Goal: Task Accomplishment & Management: Manage account settings

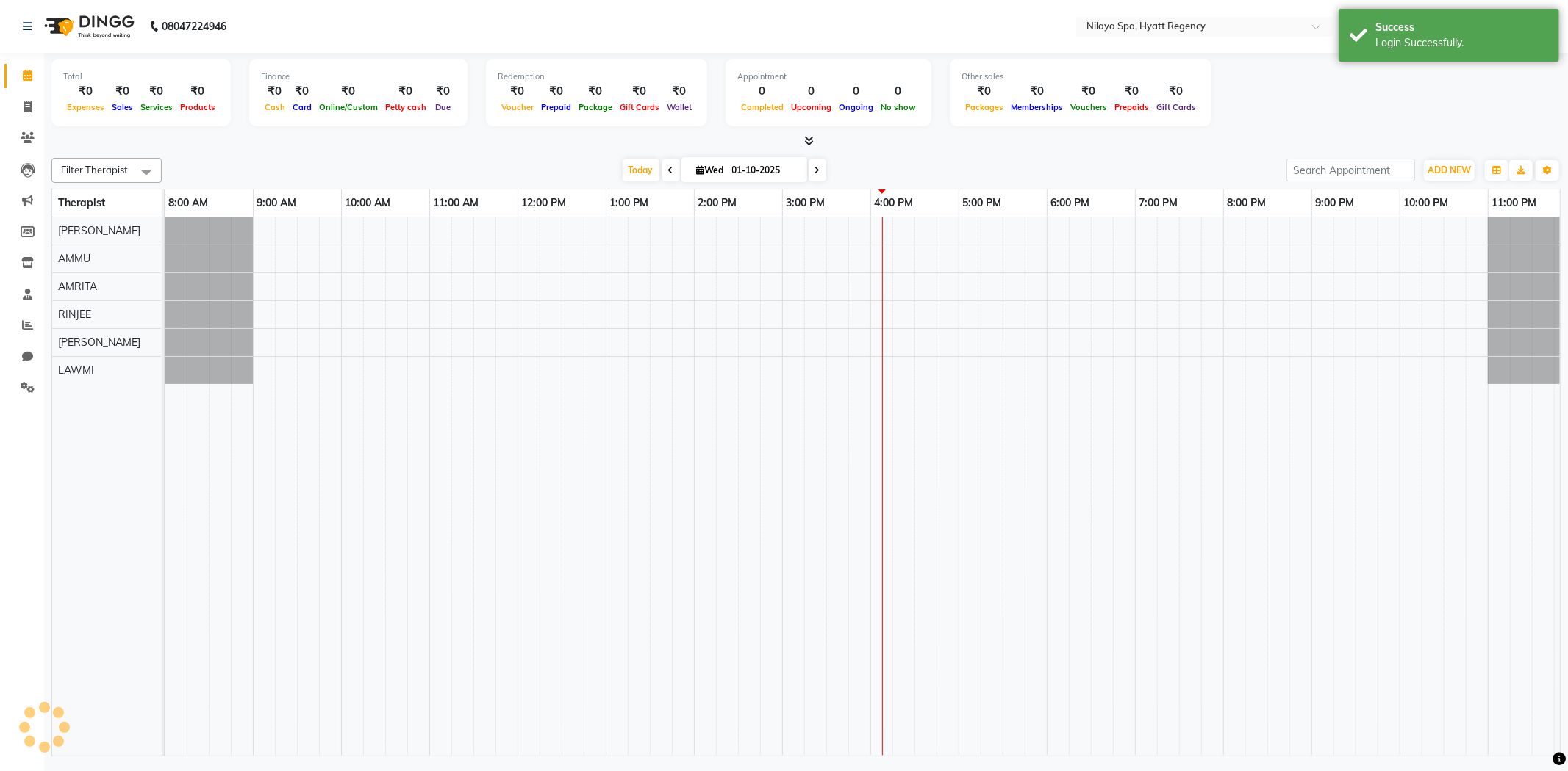
select select "en"
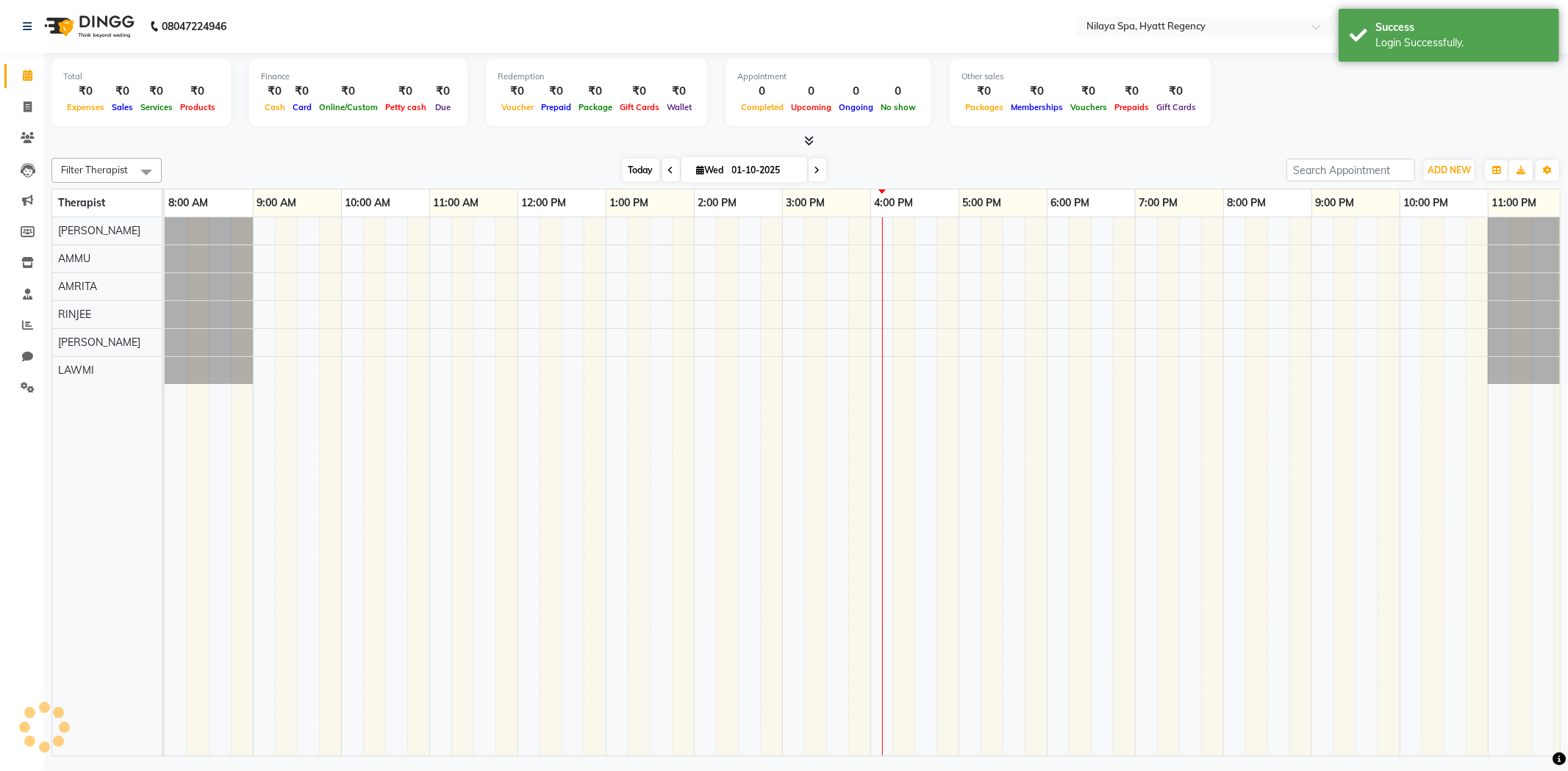
click at [625, 172] on span "Today" at bounding box center [641, 169] width 37 height 23
click at [965, 152] on div "Filter Therapist Select All AMMU AMRITA Jennifer LAWMI PRICILA RINJEE Today Wed…" at bounding box center [806, 453] width 1509 height 604
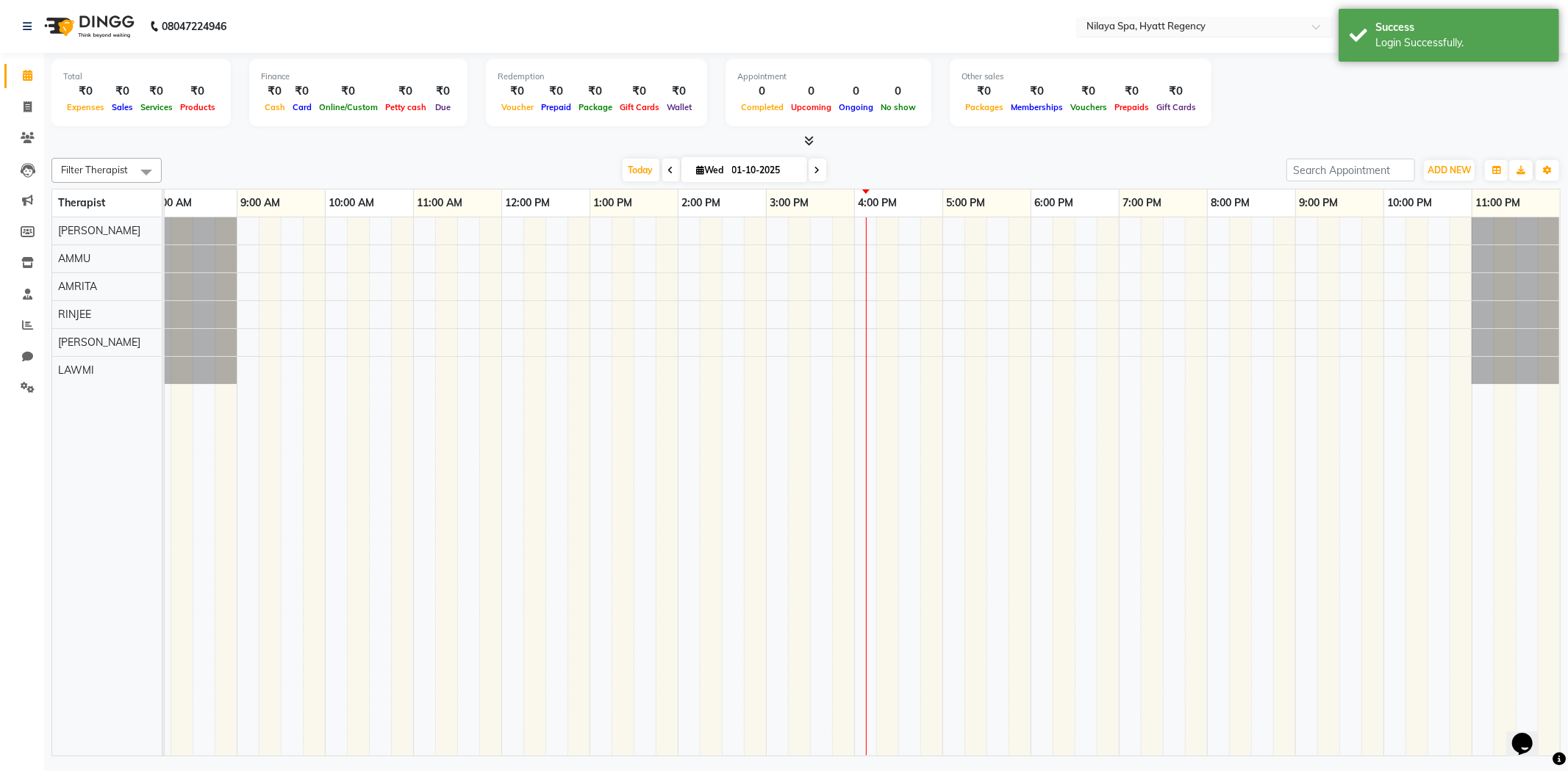
click at [1186, 33] on input "text" at bounding box center [1190, 28] width 213 height 15
click at [21, 393] on icon at bounding box center [28, 387] width 14 height 11
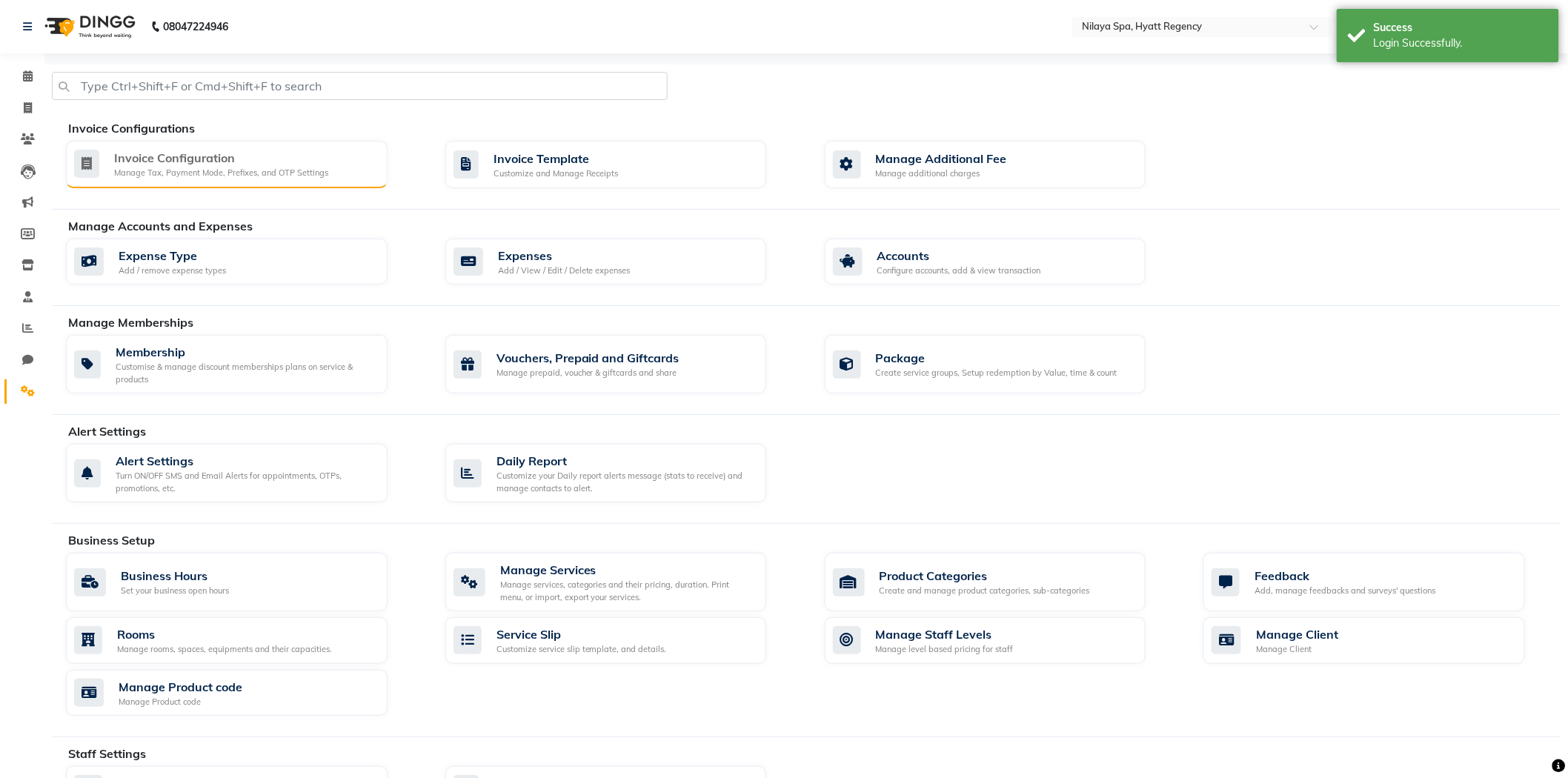
click at [246, 183] on div "Invoice Configuration Manage Tax, Payment Mode, Prefixes, and OTP Settings" at bounding box center [227, 165] width 321 height 47
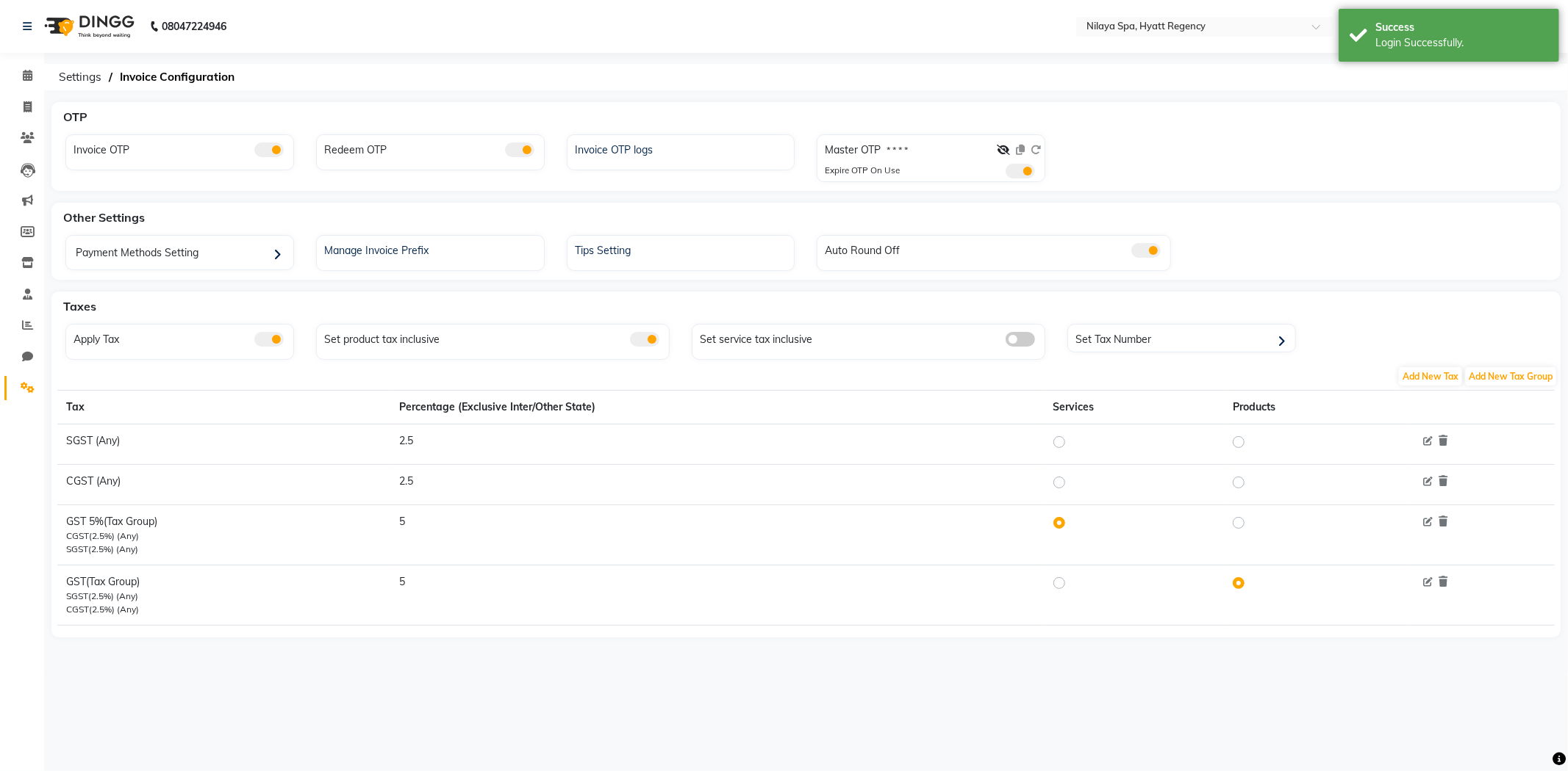
drag, startPoint x: 737, startPoint y: 211, endPoint x: 947, endPoint y: 259, distance: 215.4
click at [744, 211] on div "Other Settings" at bounding box center [814, 217] width 1514 height 29
drag, startPoint x: 925, startPoint y: 225, endPoint x: 821, endPoint y: 220, distance: 104.1
click at [922, 224] on div "Other Settings" at bounding box center [814, 217] width 1514 height 29
click at [789, 220] on div "Other Settings" at bounding box center [814, 217] width 1514 height 29
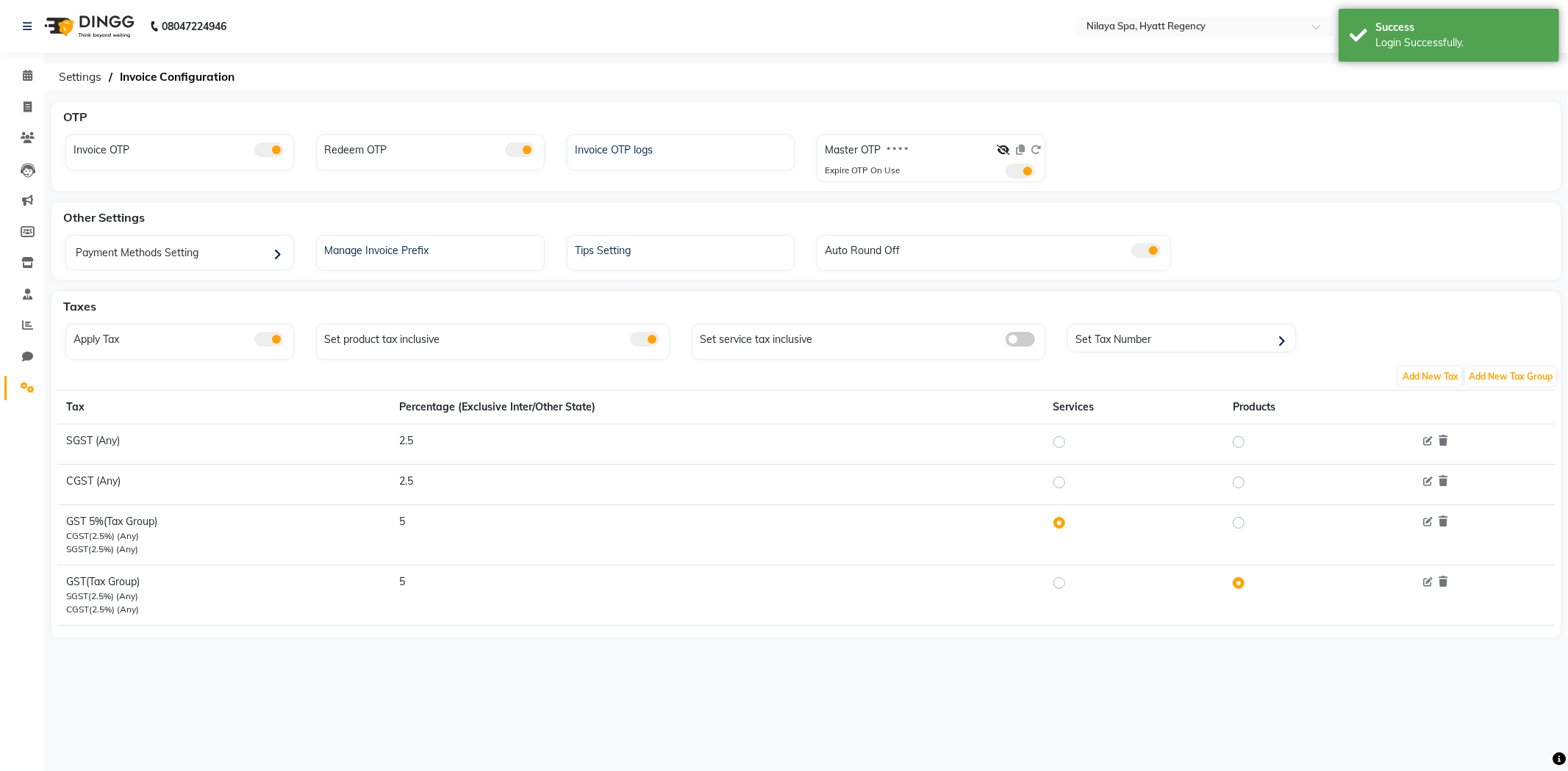
click at [658, 220] on div "Other Settings" at bounding box center [814, 217] width 1514 height 29
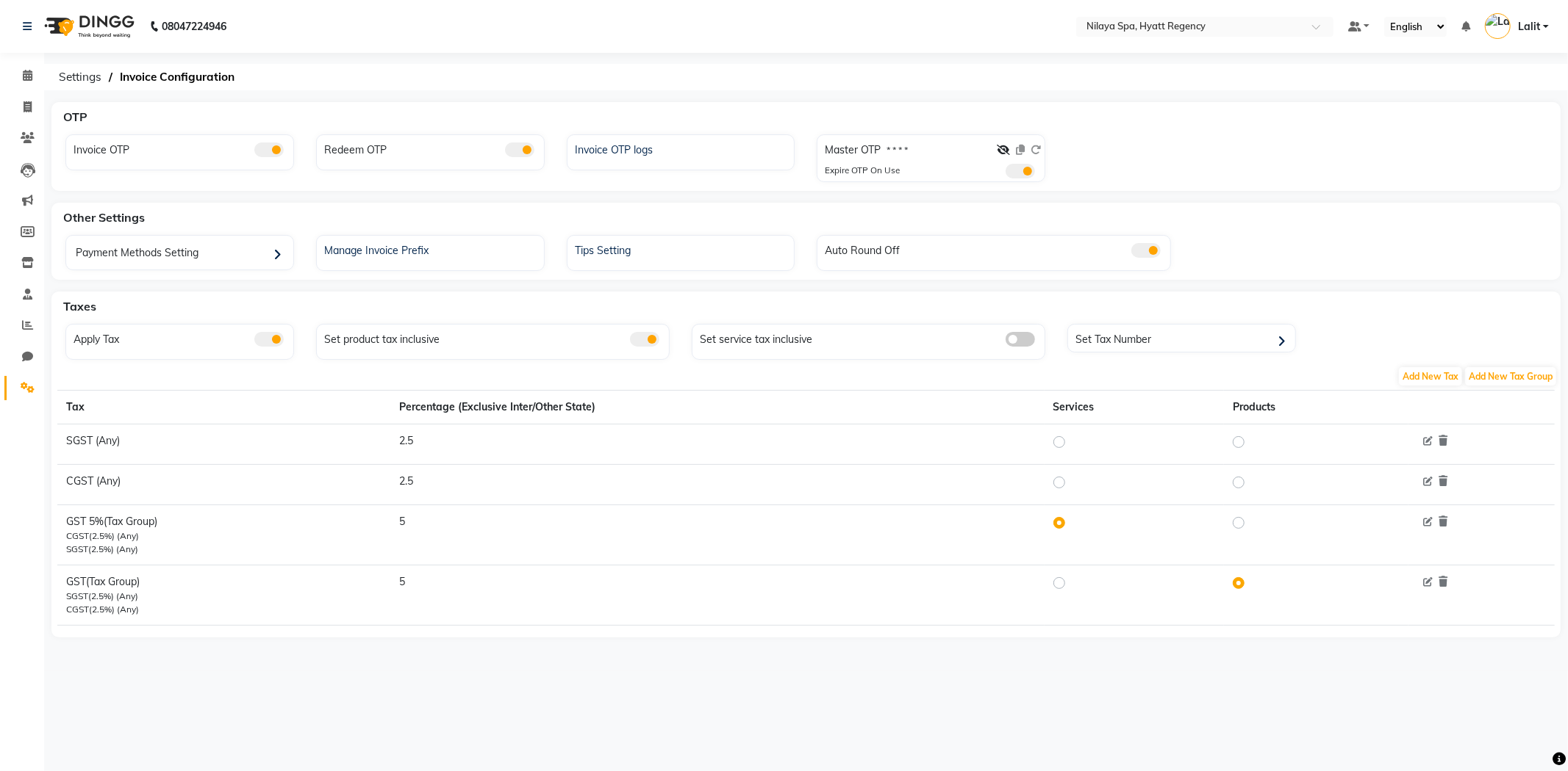
click at [892, 218] on div "Other Settings" at bounding box center [814, 217] width 1514 height 29
click at [771, 60] on div "08047224946 Select Location × Nilaya Spa, Hyatt Regency Default Panel My Panel …" at bounding box center [784, 386] width 1568 height 771
click at [629, 91] on div "08047224946 Select Location × Nilaya Spa, Hyatt Regency Default Panel My Panel …" at bounding box center [784, 386] width 1568 height 771
click at [1157, 122] on div "OTP" at bounding box center [814, 116] width 1514 height 29
click at [1163, 163] on div "Invoice OTP Redeem OTP Invoice OTP logs Master OTP * * * * Expire OTP On Use" at bounding box center [806, 161] width 1503 height 54
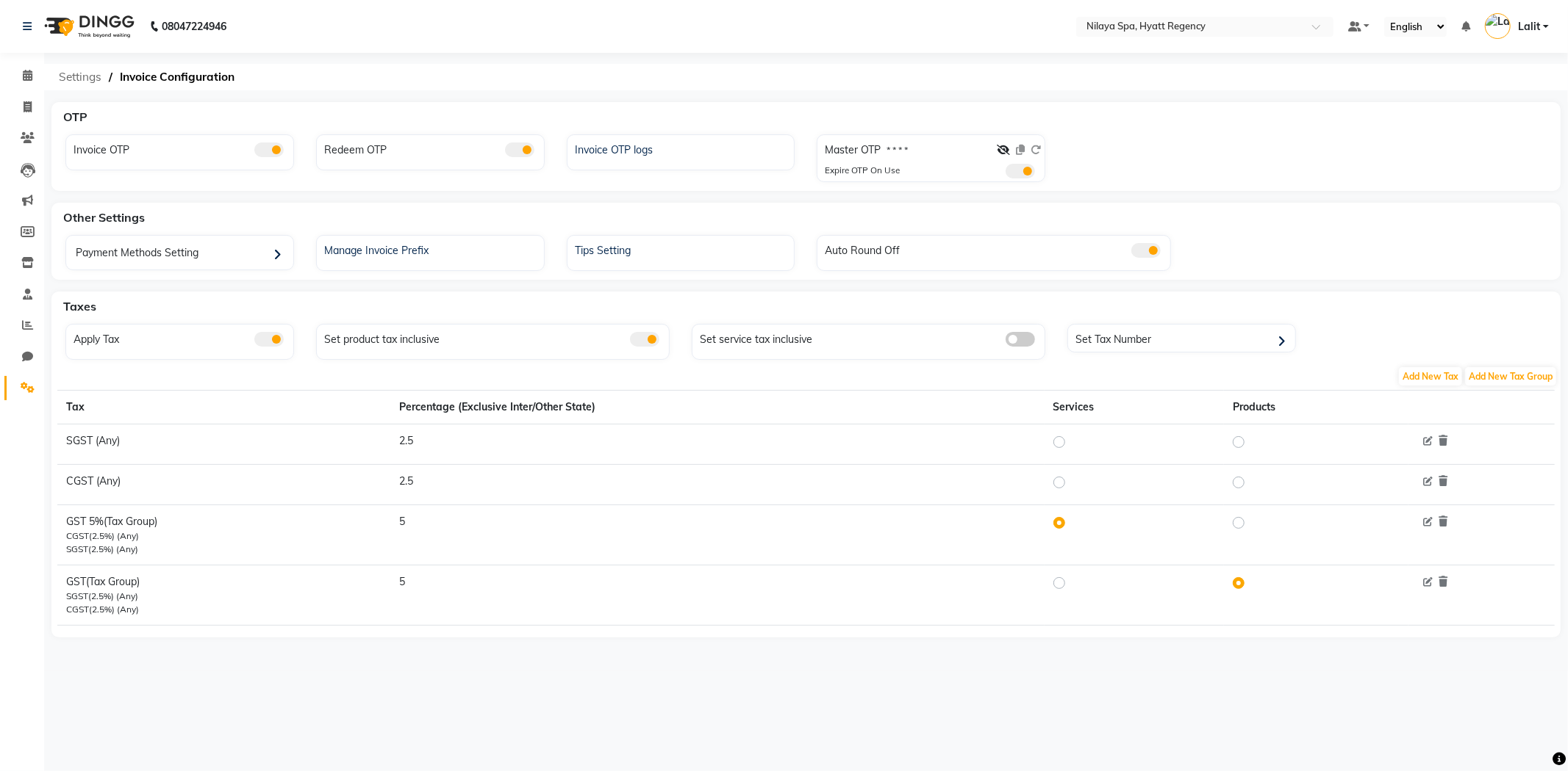
click at [89, 80] on span "Settings" at bounding box center [80, 77] width 57 height 27
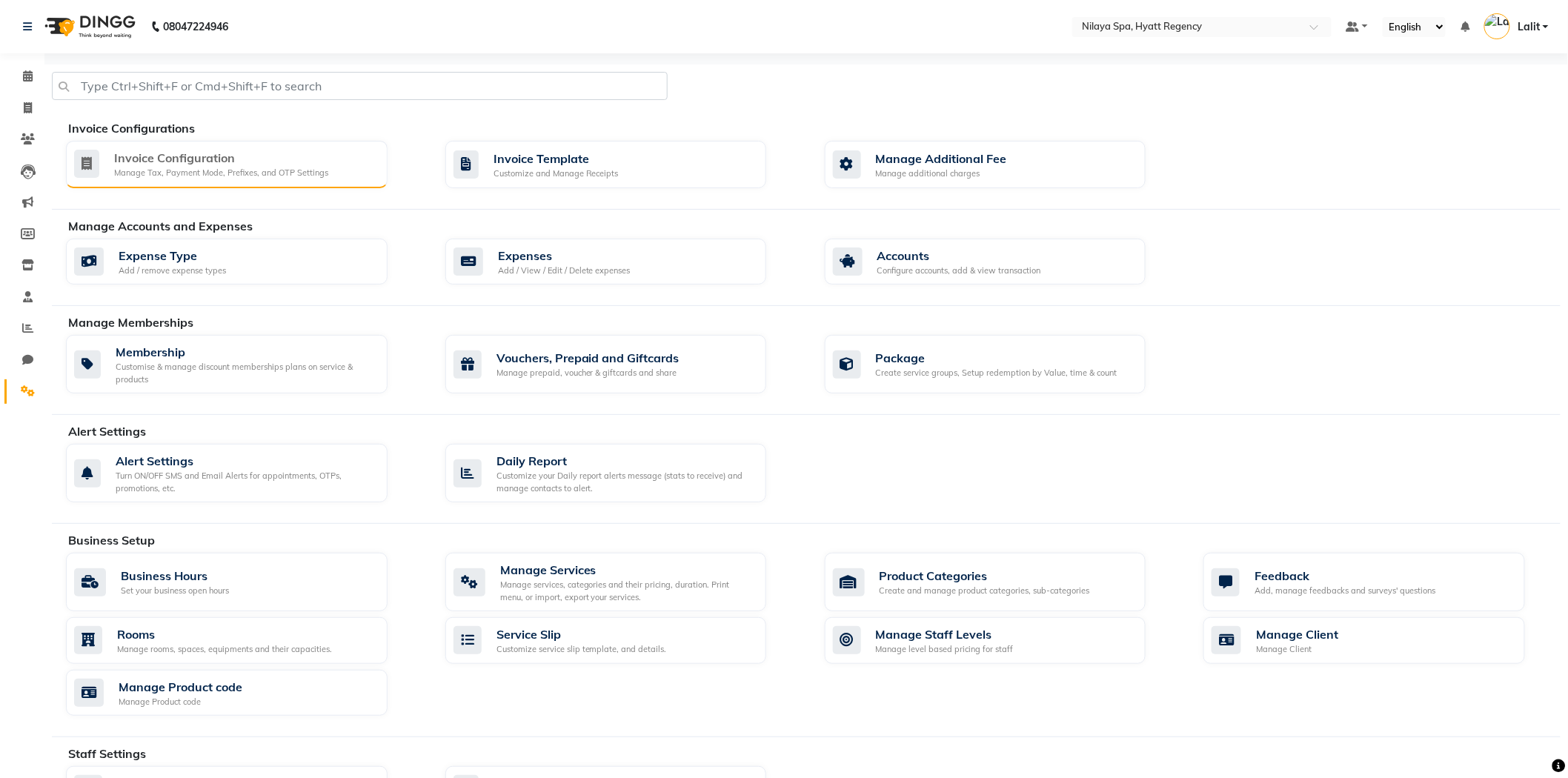
click at [139, 165] on div "Invoice Configuration" at bounding box center [221, 157] width 214 height 18
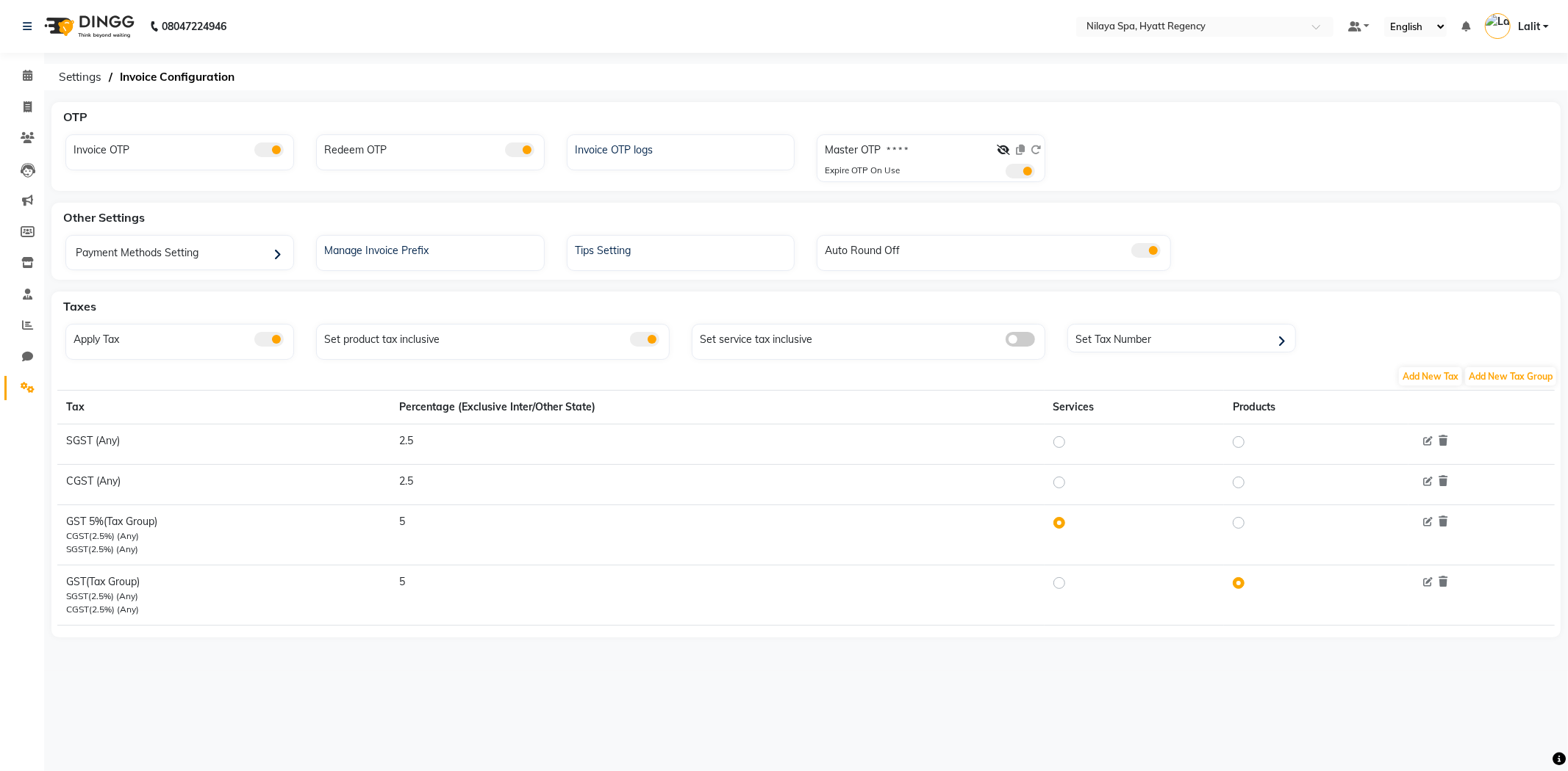
click at [89, 48] on nav "08047224946 Select Location × Nilaya Spa, Hyatt Regency Default Panel My Panel …" at bounding box center [784, 26] width 1568 height 53
click at [96, 70] on span "Settings" at bounding box center [80, 77] width 57 height 27
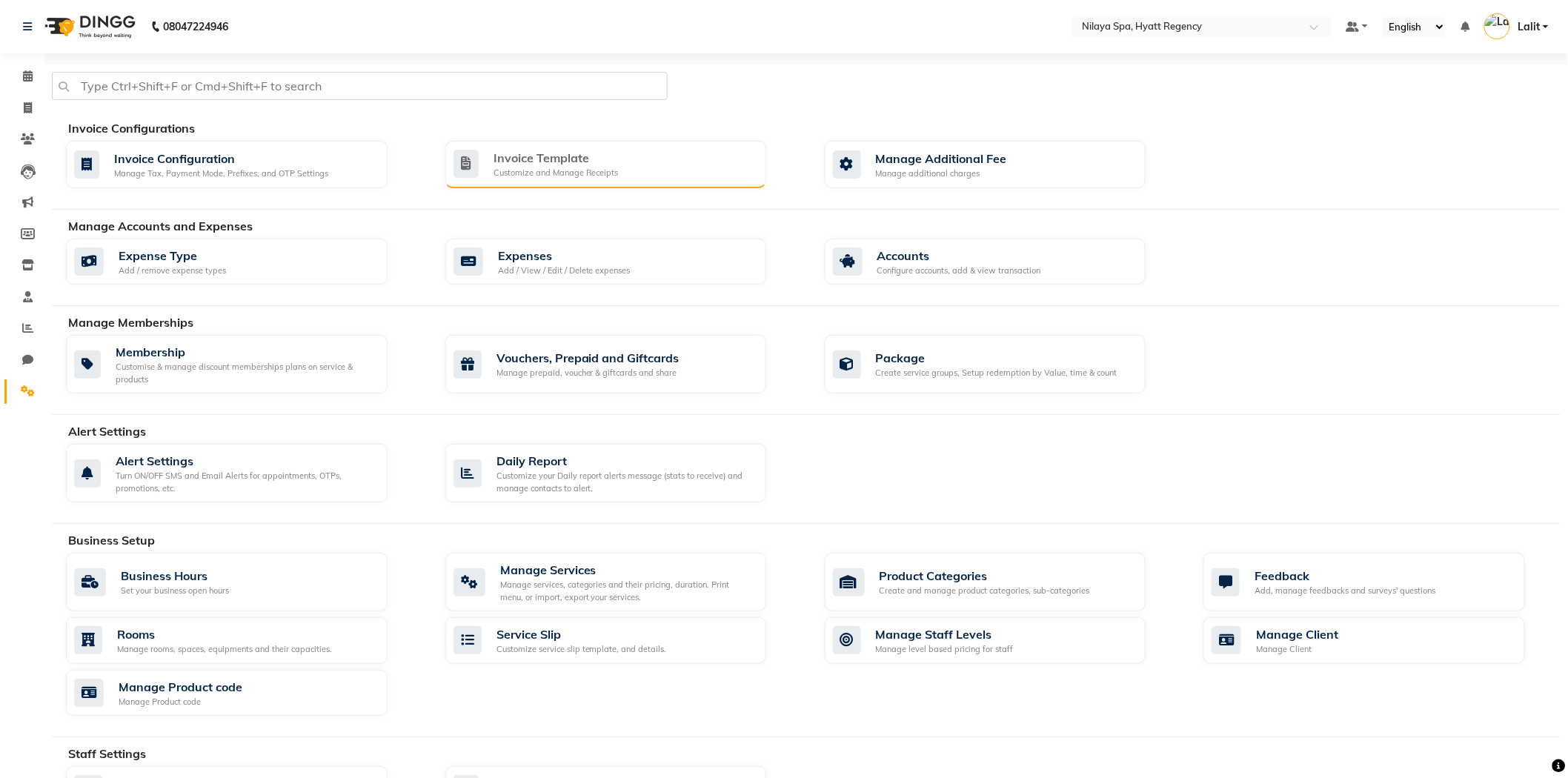
click at [494, 178] on div "Customize and Manage Receipts" at bounding box center [556, 173] width 125 height 13
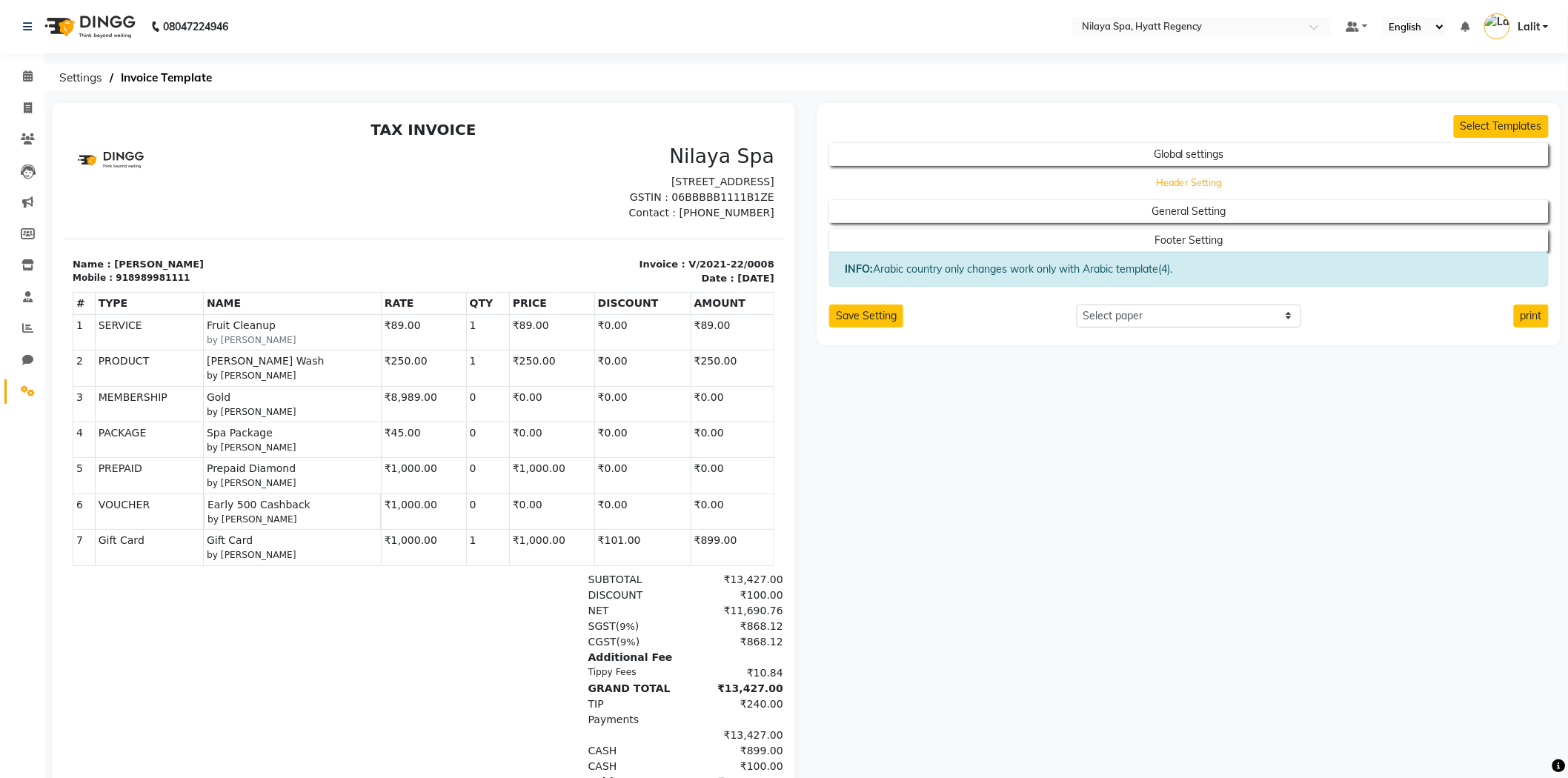
click at [1178, 181] on button "Header Setting" at bounding box center [1189, 183] width 647 height 21
select select "end"
select select "LLLL"
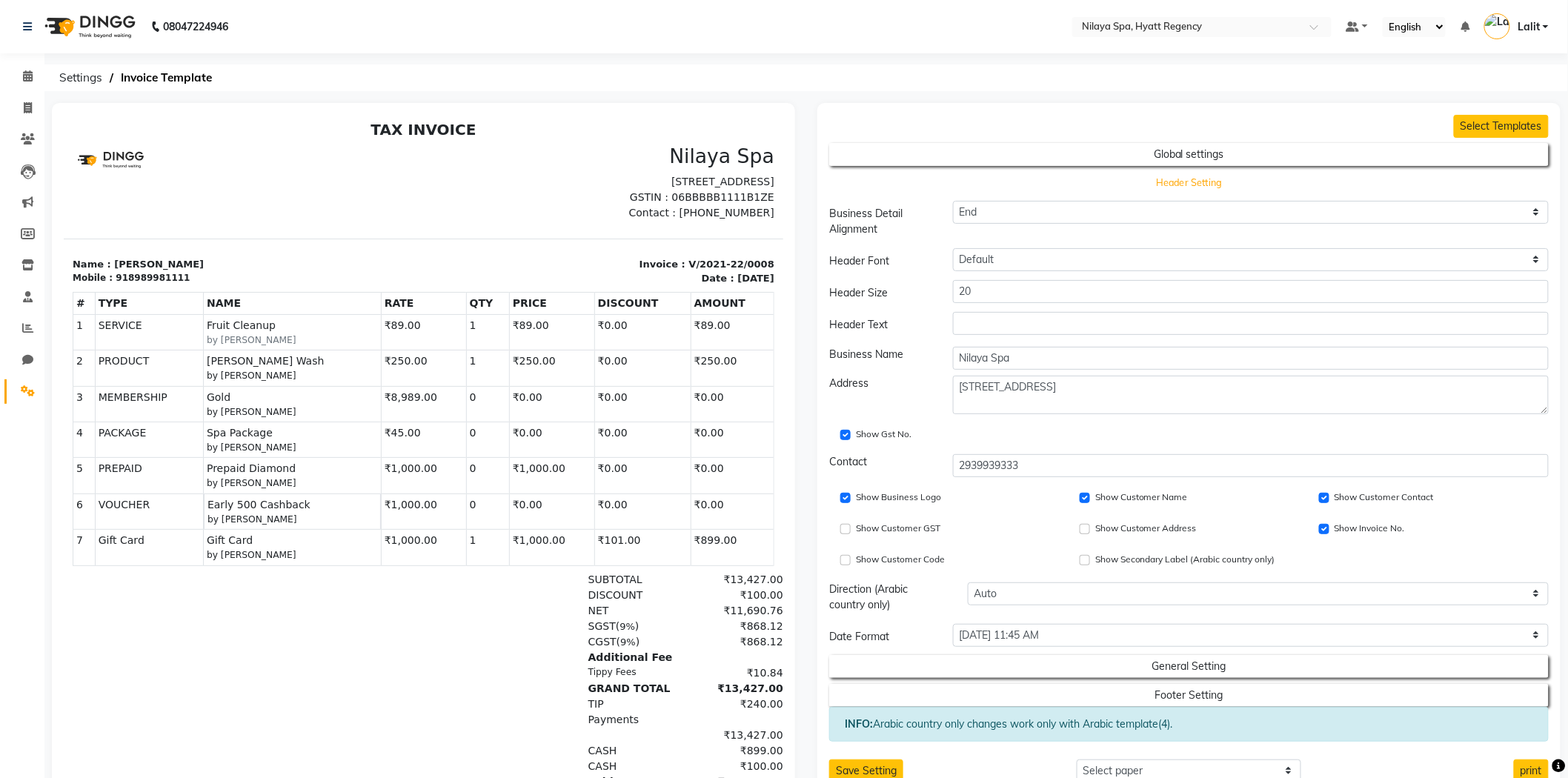
click at [1184, 187] on button "Header Setting" at bounding box center [1189, 183] width 647 height 21
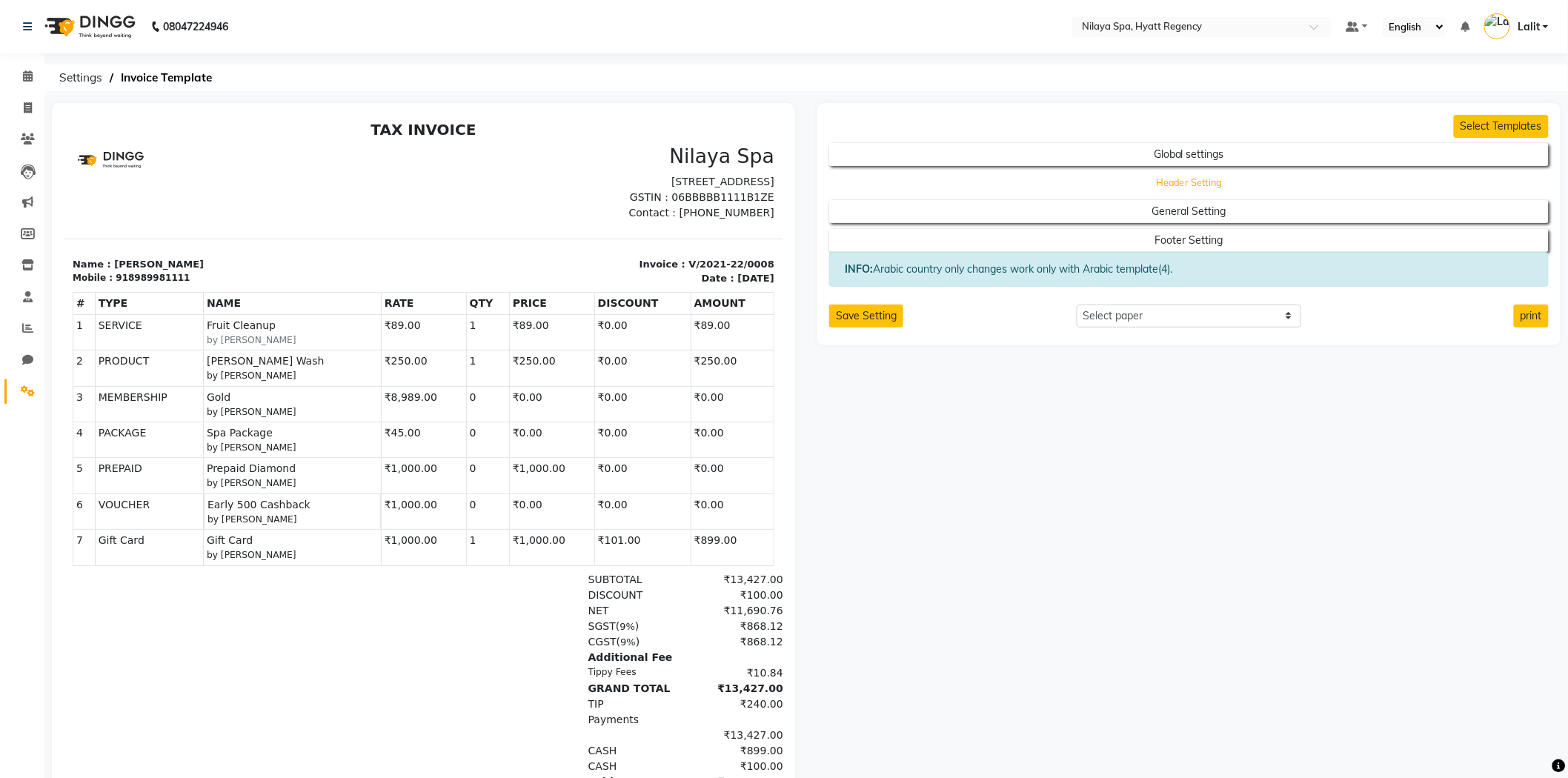
click at [1184, 187] on button "Header Setting" at bounding box center [1189, 183] width 647 height 21
select select "end"
select select "LLLL"
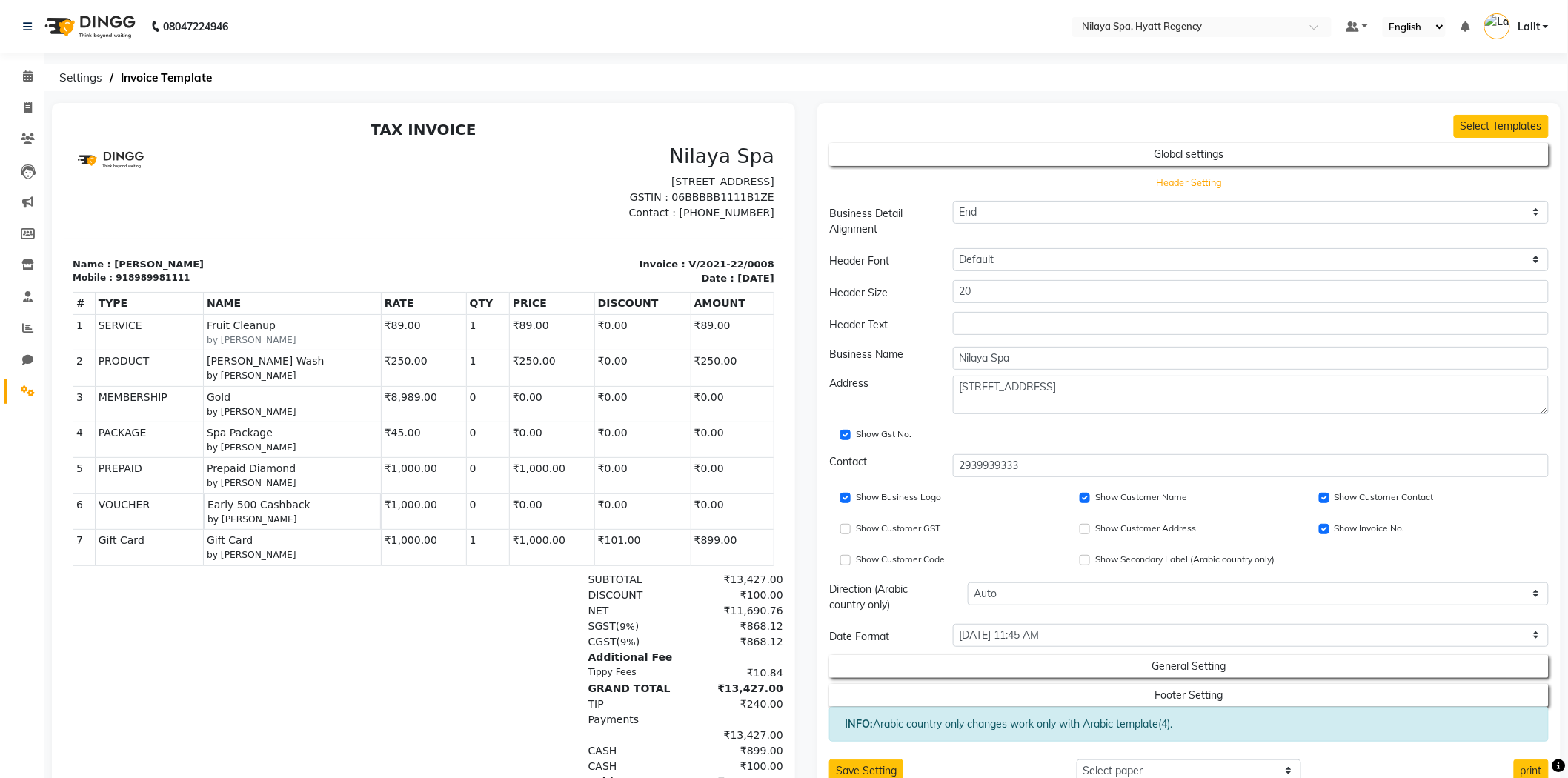
click at [1211, 184] on button "Header Setting" at bounding box center [1189, 183] width 647 height 21
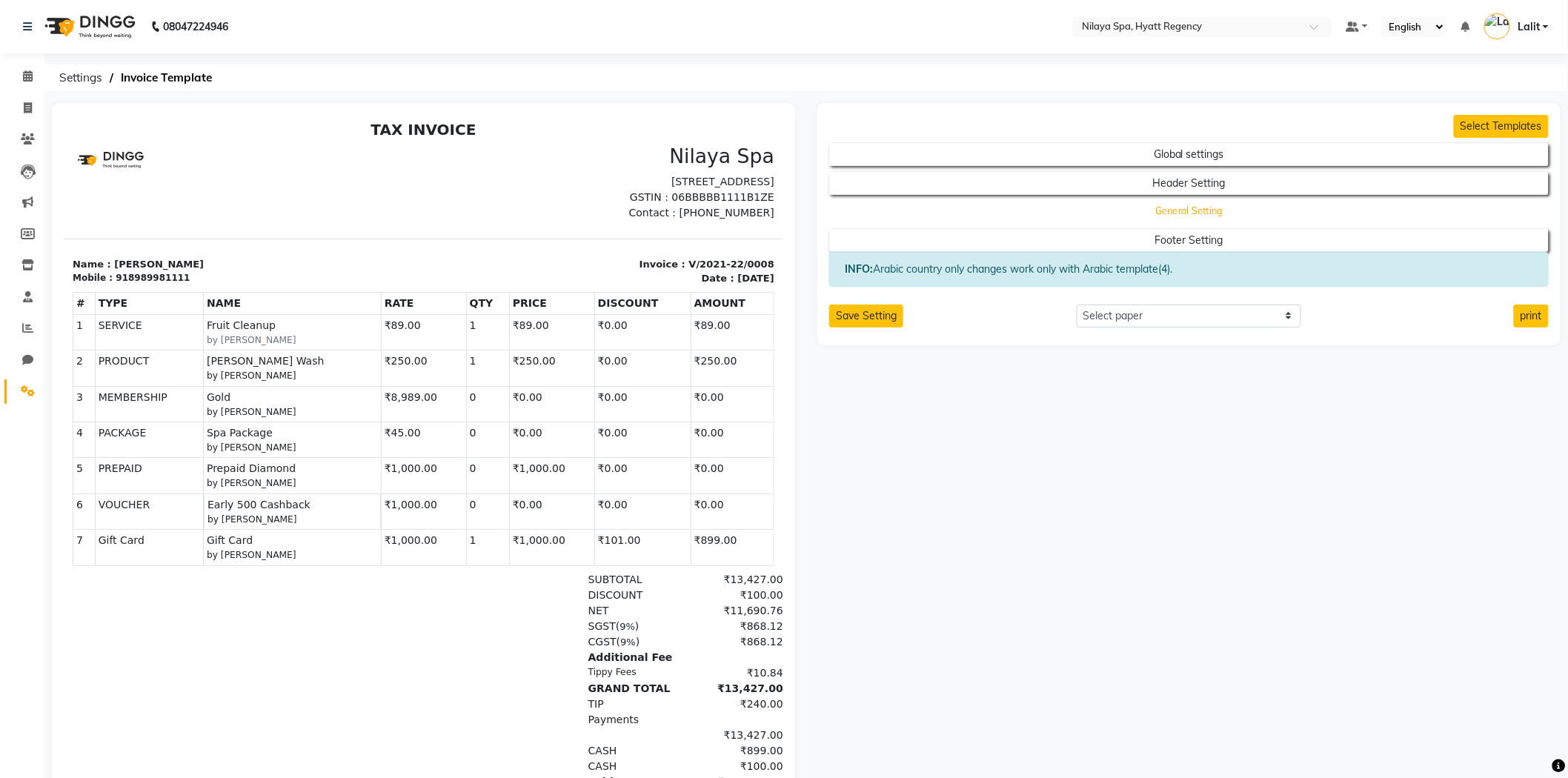
click at [1183, 219] on button "General Setting" at bounding box center [1189, 211] width 647 height 21
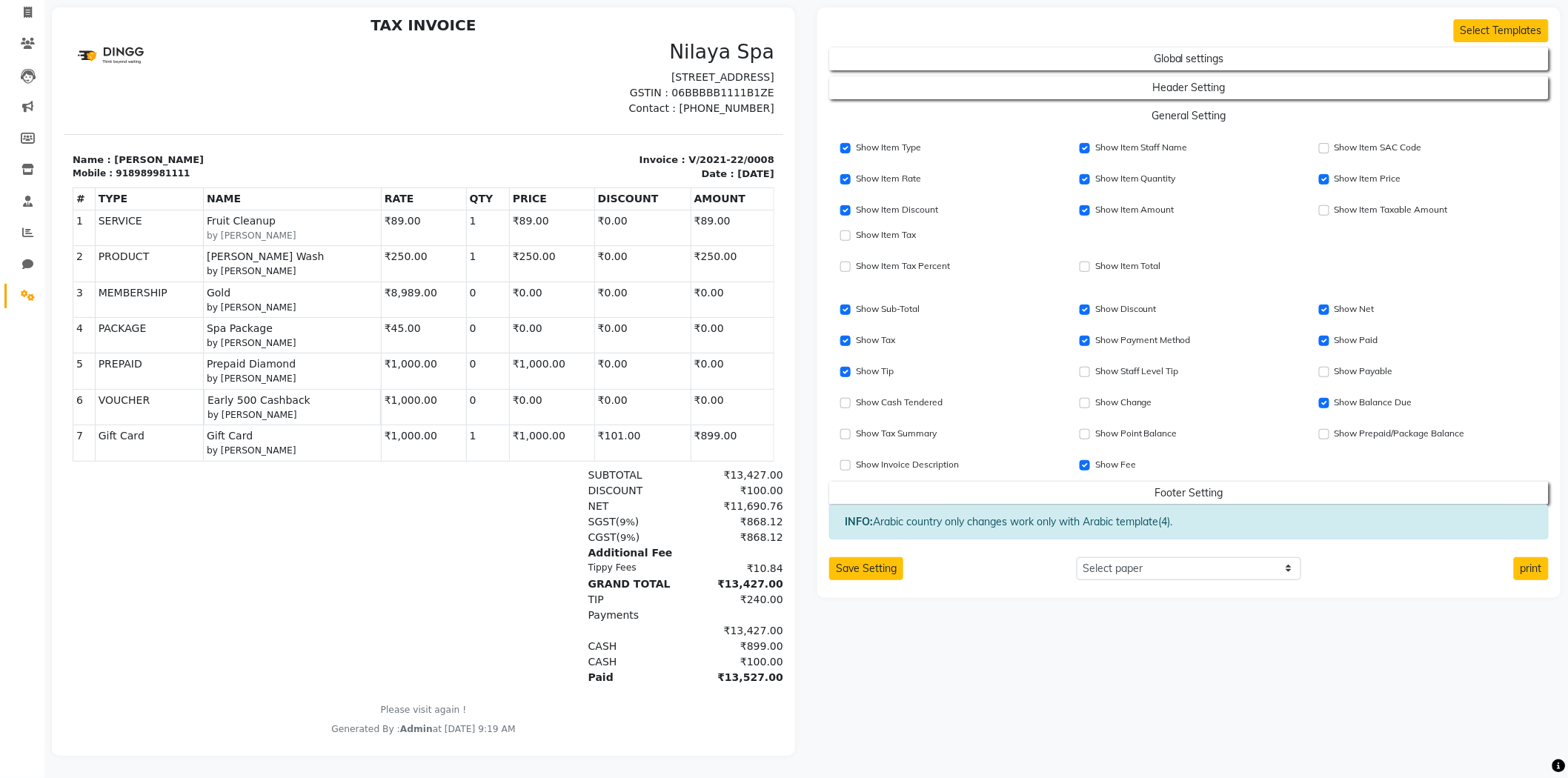
scroll to position [11, 0]
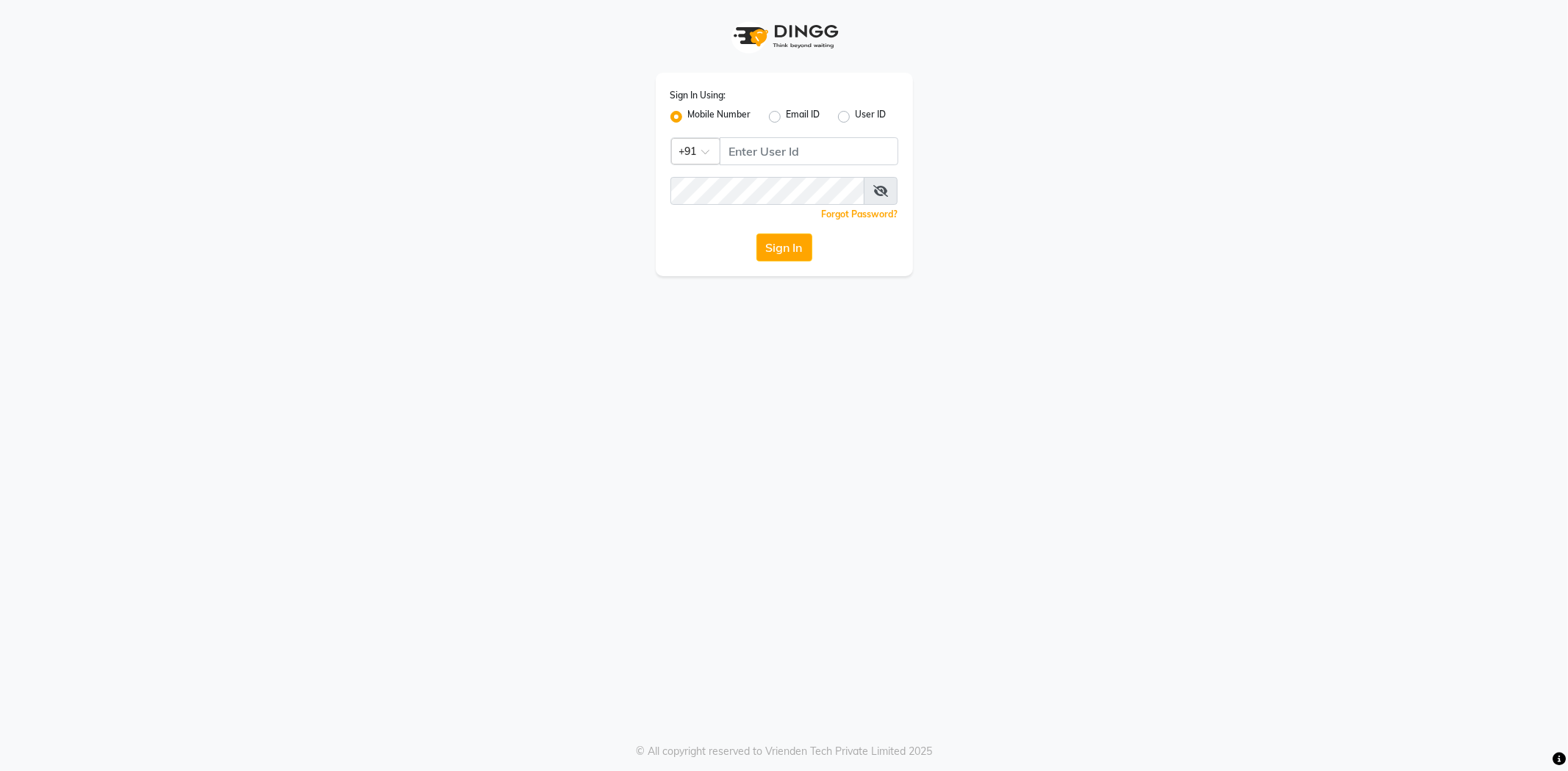
click at [970, 353] on div "Sign In Using: Mobile Number Email ID User ID Country Code × +91 Remember me Fo…" at bounding box center [784, 386] width 1568 height 771
drag, startPoint x: 772, startPoint y: 134, endPoint x: 783, endPoint y: 165, distance: 32.9
click at [771, 140] on div "Sign In Using: Mobile Number Email ID User ID Country Code × +91 Remember me Fo…" at bounding box center [784, 174] width 257 height 204
click at [783, 165] on div "Sign In Using: Mobile Number Email ID User ID Country Code × +91 Remember me Fo…" at bounding box center [784, 174] width 257 height 204
click at [775, 140] on input "Username" at bounding box center [808, 151] width 179 height 28
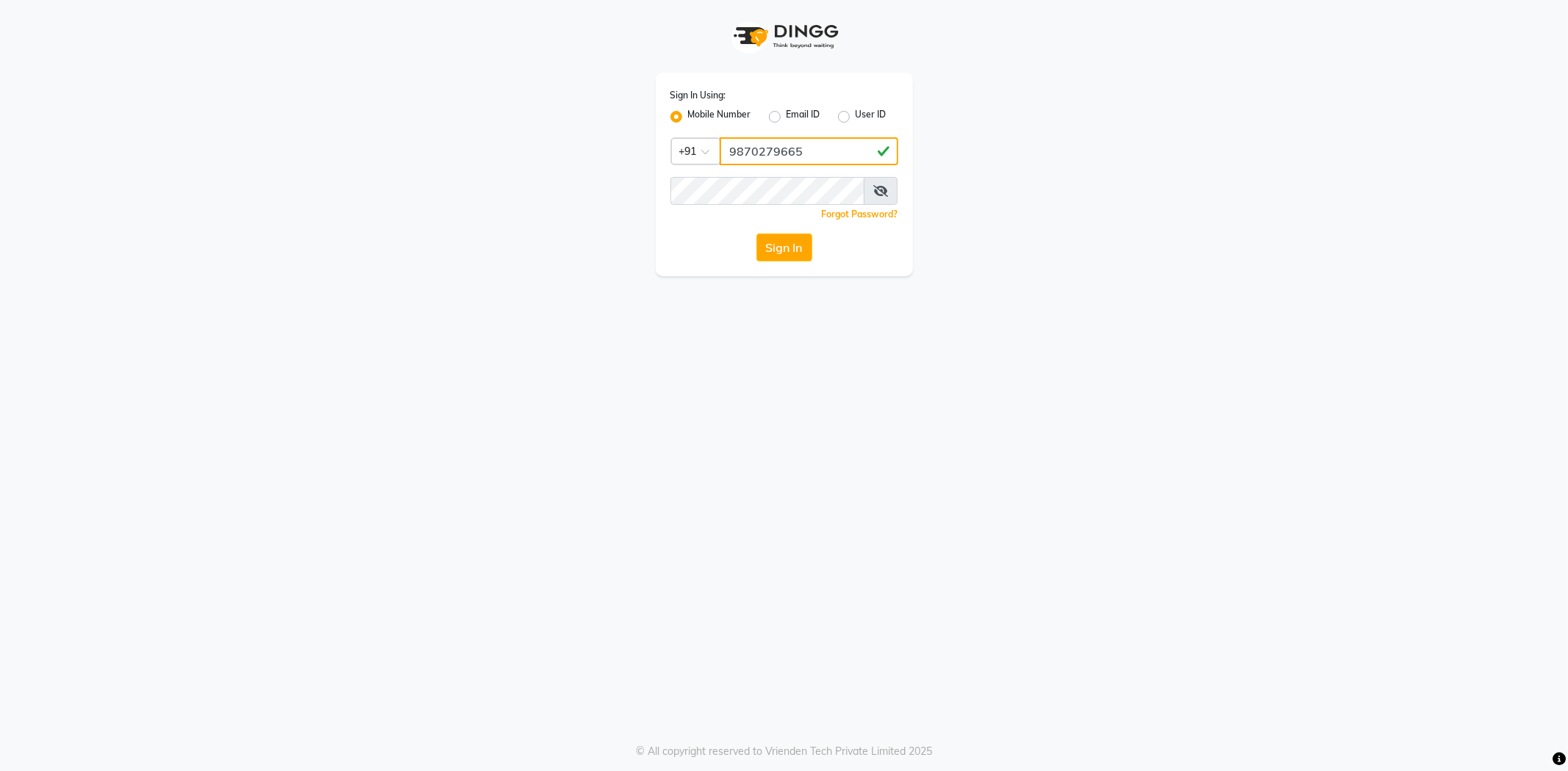
type input "9870279665"
click at [756, 234] on button "Sign In" at bounding box center [784, 247] width 56 height 28
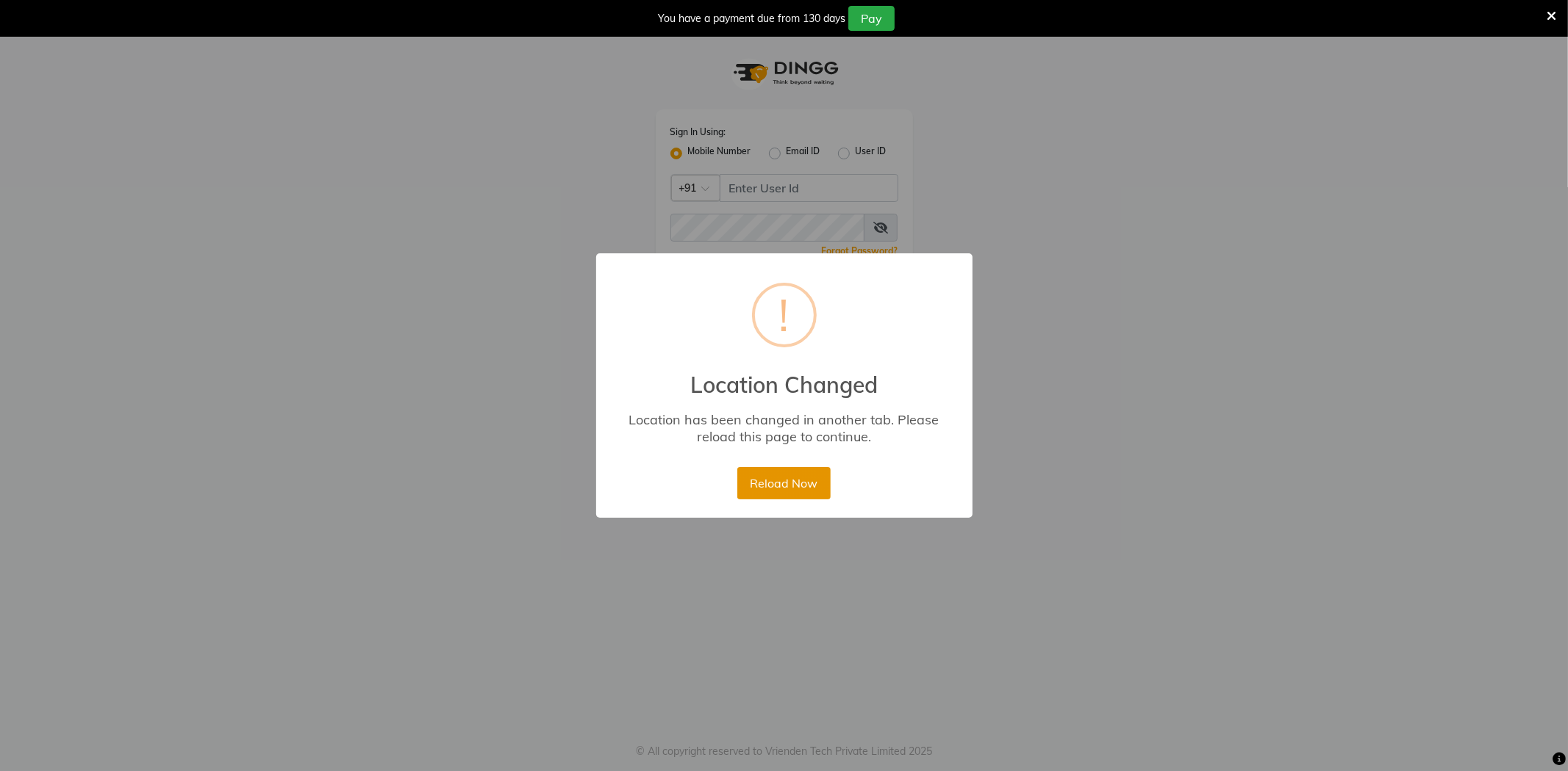
click at [777, 478] on button "Reload Now" at bounding box center [783, 484] width 93 height 33
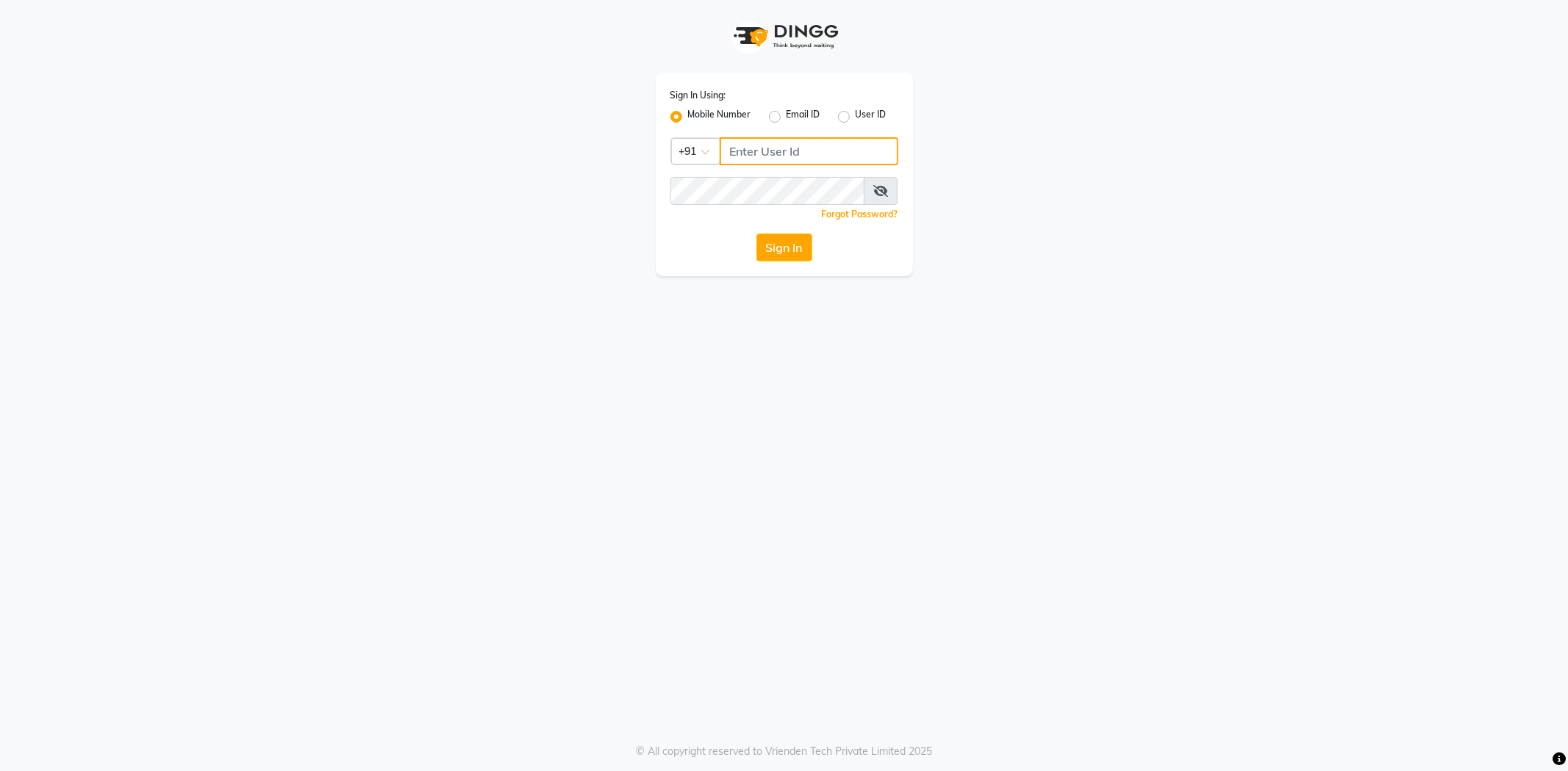
click at [753, 153] on input "Username" at bounding box center [808, 151] width 179 height 28
type input "9870279665"
click at [756, 234] on button "Sign In" at bounding box center [784, 247] width 56 height 28
